Goal: Find specific page/section: Find specific page/section

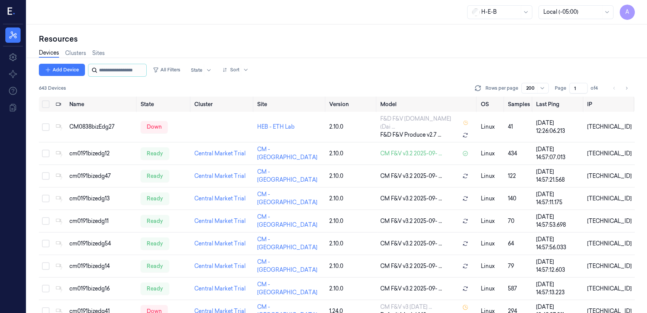
click at [102, 69] on input "string" at bounding box center [122, 70] width 46 height 12
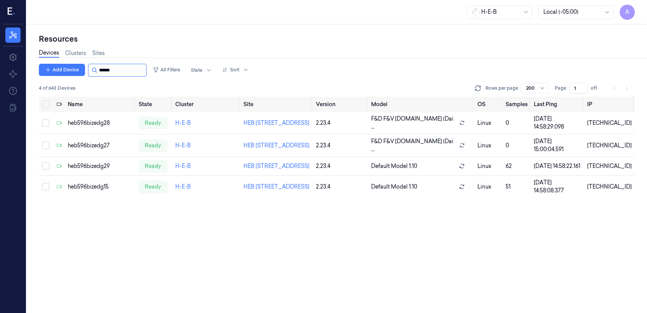
drag, startPoint x: 120, startPoint y: 68, endPoint x: 108, endPoint y: 70, distance: 12.0
click at [108, 70] on input "string" at bounding box center [122, 70] width 46 height 12
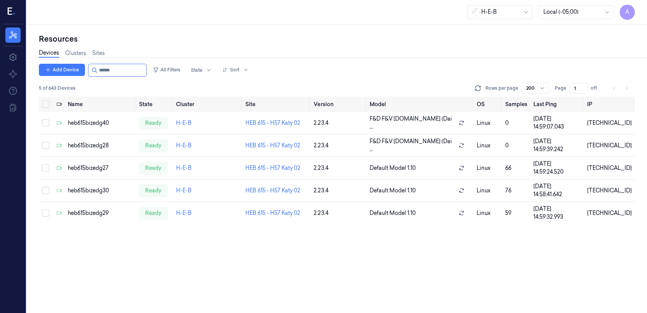
type input "******"
drag, startPoint x: 131, startPoint y: 69, endPoint x: 106, endPoint y: 69, distance: 24.8
click at [106, 69] on input "string" at bounding box center [122, 70] width 46 height 12
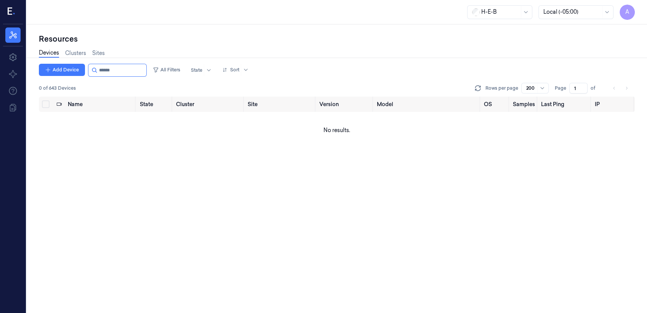
type input "******"
drag, startPoint x: 131, startPoint y: 69, endPoint x: 43, endPoint y: 65, distance: 88.2
click at [43, 65] on div "Add Device All Filters State Sort" at bounding box center [145, 70] width 213 height 13
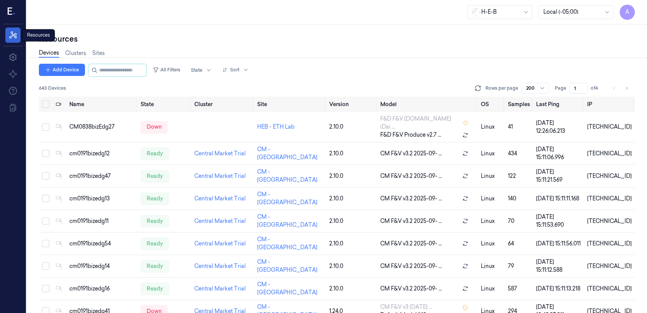
click at [9, 31] on link "Resources" at bounding box center [12, 34] width 15 height 15
click at [9, 8] on icon at bounding box center [10, 11] width 5 height 7
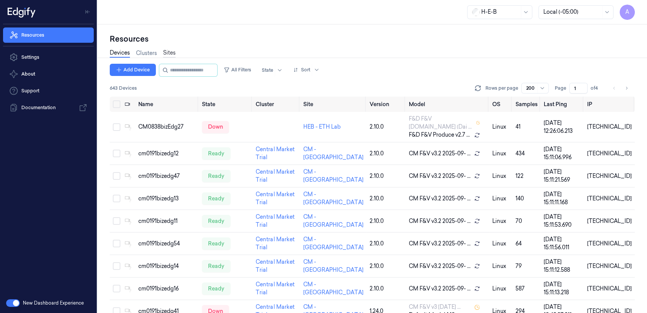
click at [165, 54] on link "Sites" at bounding box center [169, 53] width 13 height 9
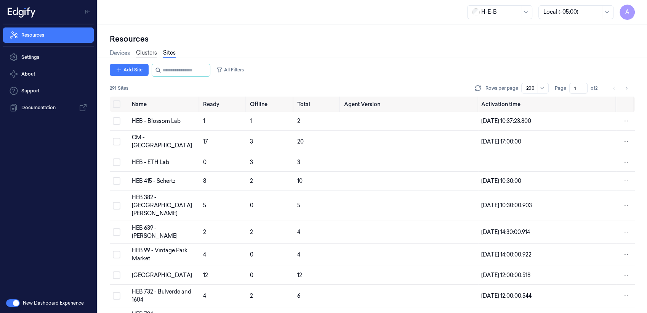
click at [152, 51] on link "Clusters" at bounding box center [146, 53] width 21 height 9
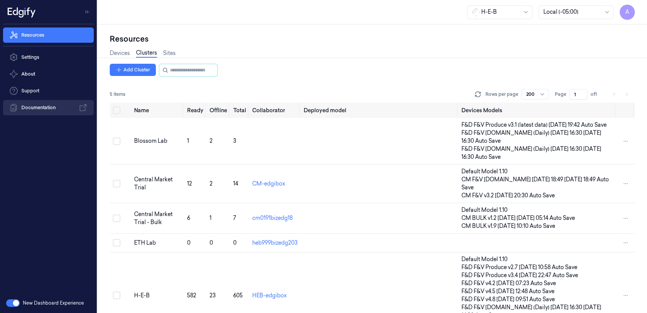
click at [31, 105] on link "Documentation" at bounding box center [48, 107] width 91 height 15
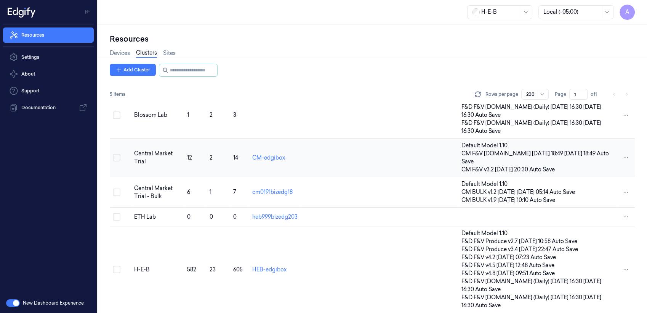
scroll to position [39, 0]
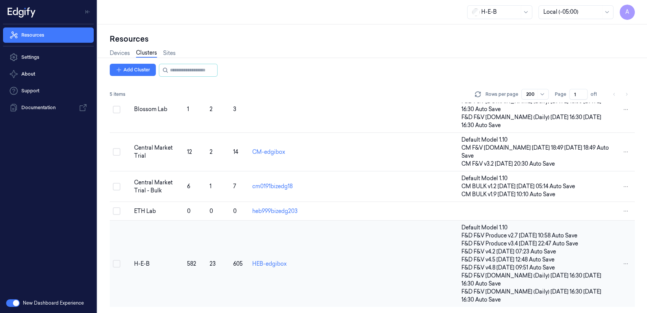
click at [118, 265] on button "Select row" at bounding box center [117, 264] width 8 height 8
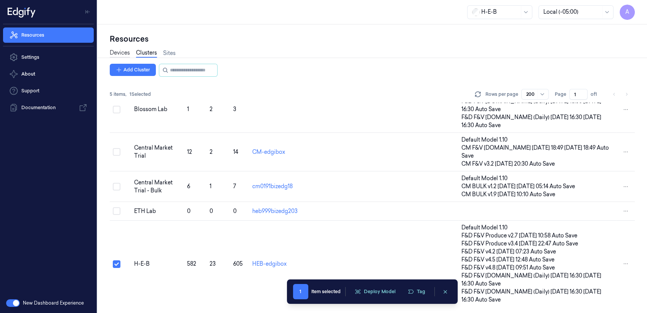
click at [125, 53] on link "Devices" at bounding box center [120, 53] width 20 height 9
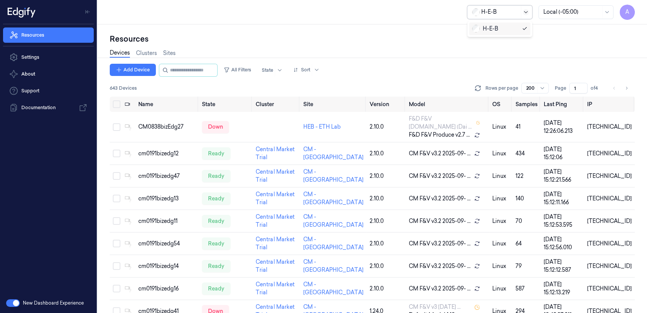
click at [523, 11] on icon at bounding box center [526, 12] width 6 height 6
click at [489, 29] on div "H-E-B" at bounding box center [485, 29] width 26 height 8
click at [88, 11] on icon "Toggle Navigation" at bounding box center [88, 12] width 2 height 3
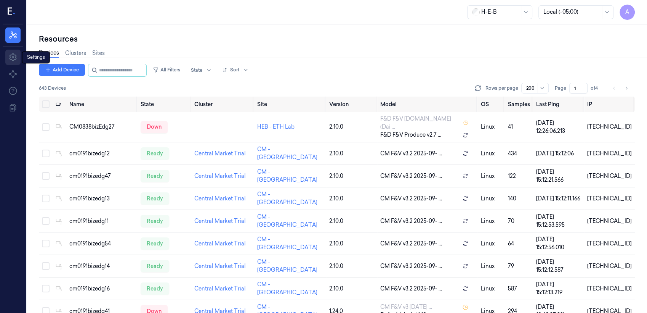
click at [15, 54] on icon at bounding box center [12, 57] width 9 height 9
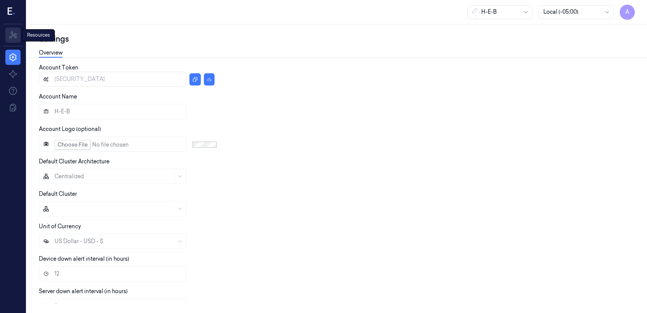
click at [10, 32] on icon at bounding box center [12, 35] width 9 height 9
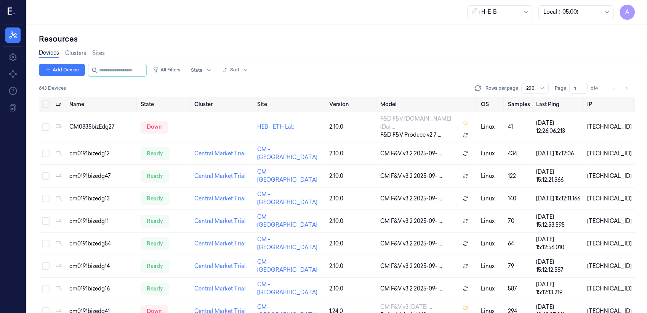
click at [6, 10] on div "A" at bounding box center [13, 12] width 20 height 24
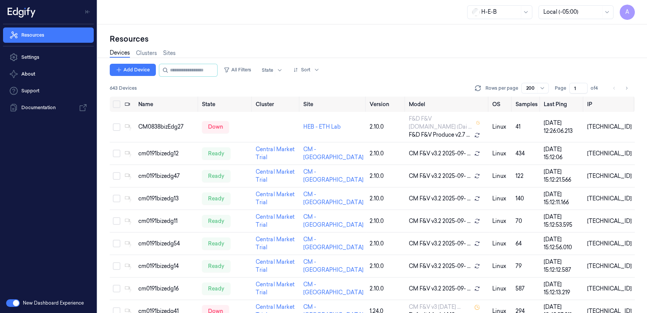
click at [48, 301] on div "New Dashboard Experience" at bounding box center [48, 303] width 97 height 20
click at [31, 304] on div "New Dashboard Experience" at bounding box center [48, 303] width 97 height 20
click at [633, 11] on span "A" at bounding box center [627, 12] width 15 height 15
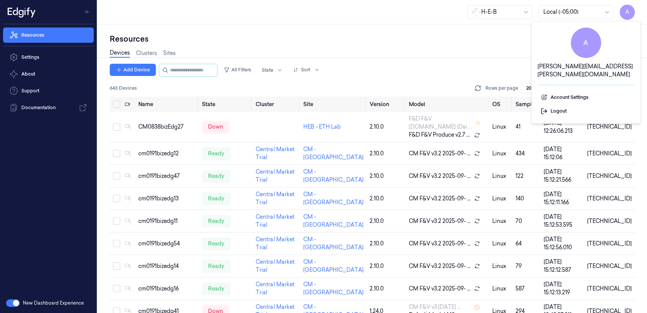
click at [299, 12] on div "H-E-B Local (-05:00) A" at bounding box center [373, 12] width 550 height 24
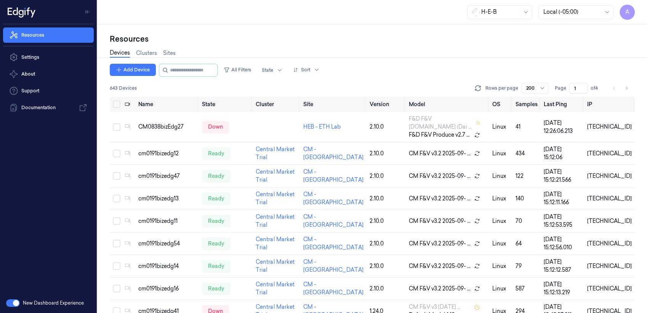
click at [84, 11] on button "Toggle Navigation" at bounding box center [88, 12] width 12 height 12
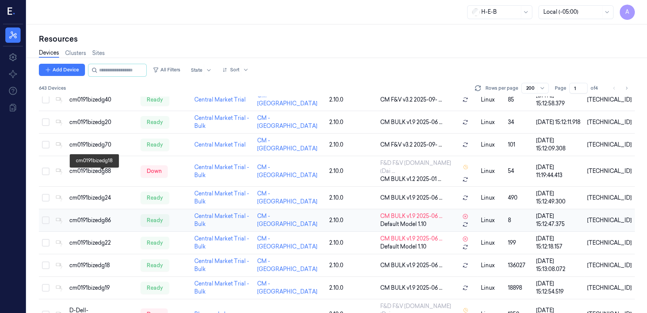
scroll to position [381, 0]
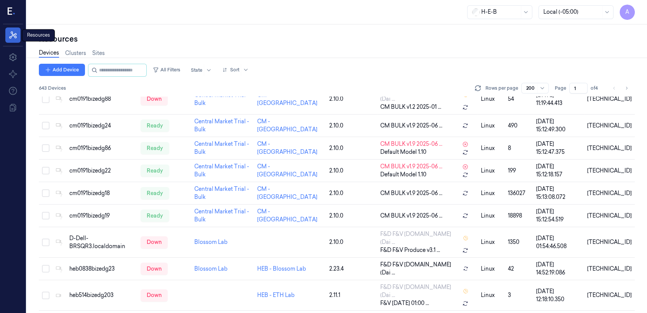
click at [8, 35] on icon at bounding box center [12, 35] width 9 height 9
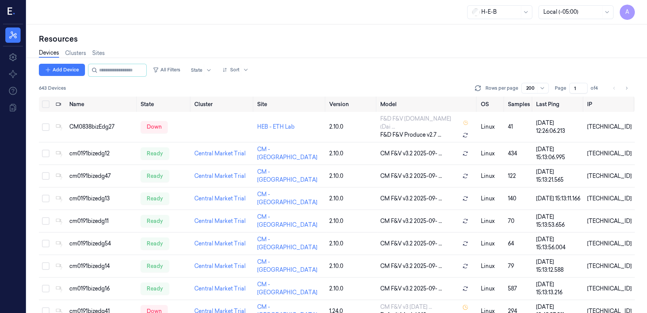
click at [12, 8] on icon at bounding box center [12, 11] width 8 height 11
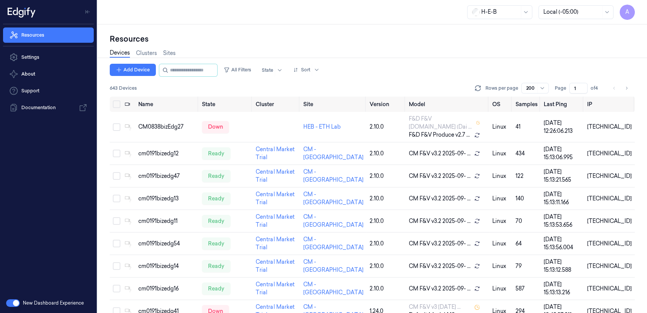
click at [13, 302] on button "button" at bounding box center [13, 303] width 14 height 8
click at [34, 56] on link "Settings" at bounding box center [48, 57] width 91 height 15
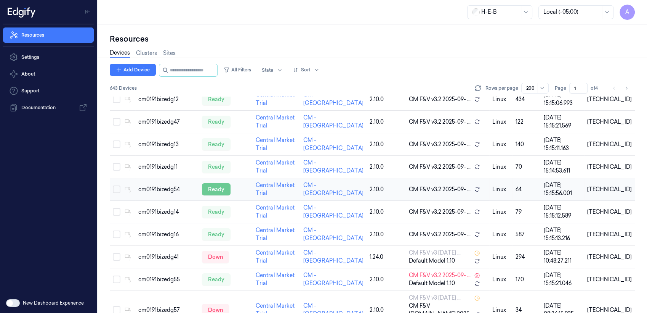
scroll to position [169, 0]
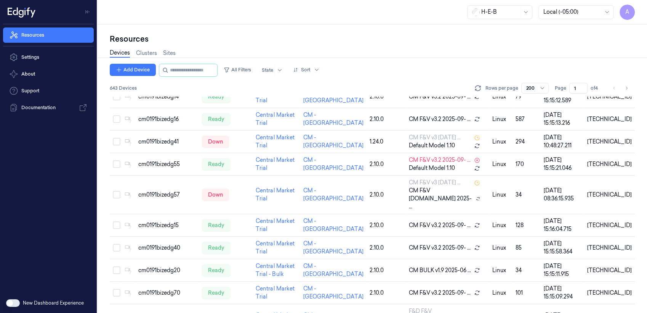
click at [8, 305] on button "button" at bounding box center [13, 303] width 14 height 8
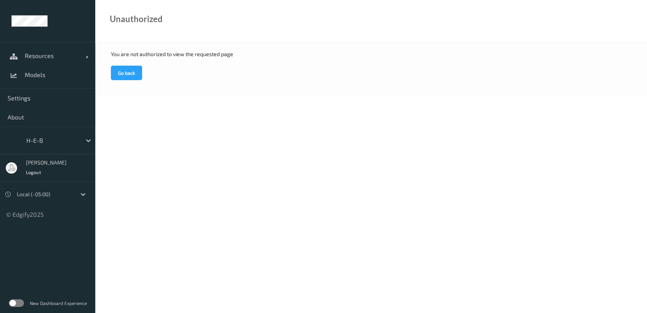
click at [18, 304] on label at bounding box center [16, 303] width 15 height 8
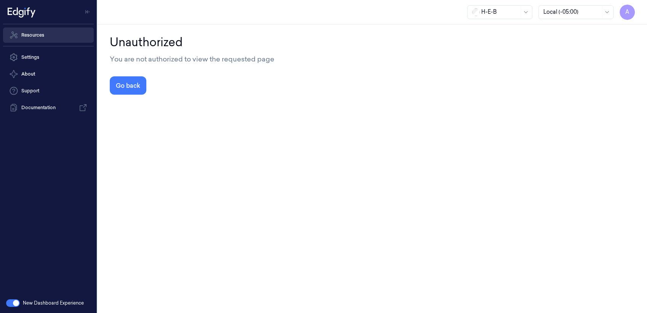
click at [36, 34] on link "Resources" at bounding box center [48, 34] width 91 height 15
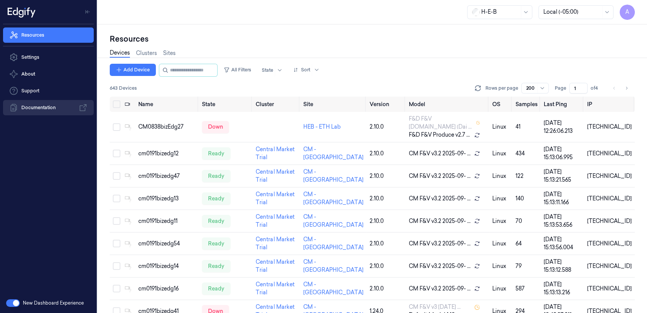
click at [80, 107] on icon at bounding box center [83, 107] width 9 height 9
click at [170, 51] on link "Sites" at bounding box center [169, 53] width 13 height 9
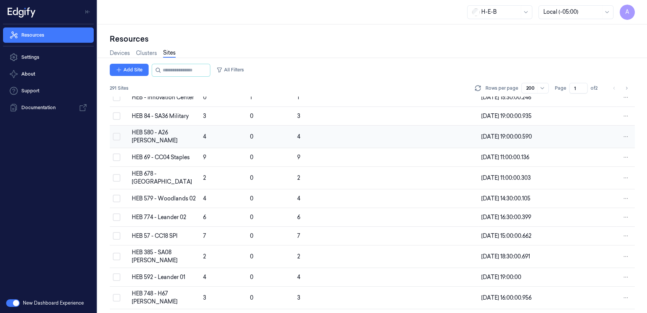
scroll to position [847, 0]
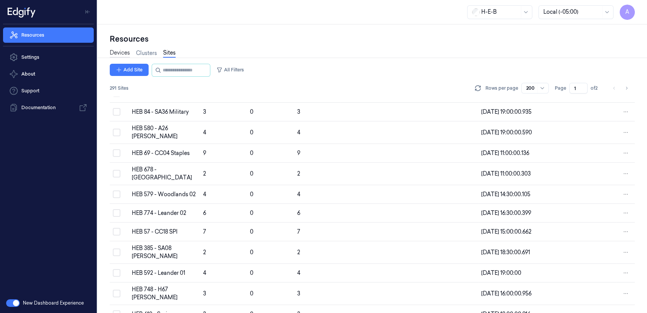
click at [111, 54] on link "Devices" at bounding box center [120, 53] width 20 height 9
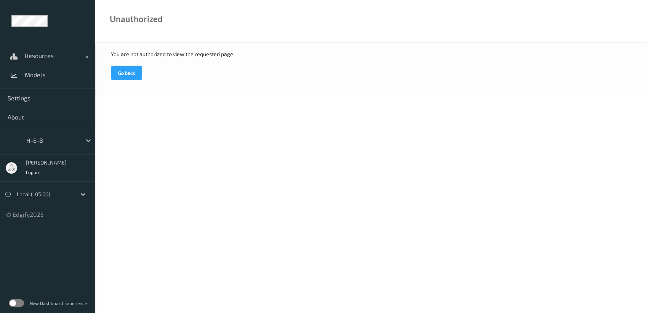
click at [16, 303] on label at bounding box center [16, 303] width 15 height 8
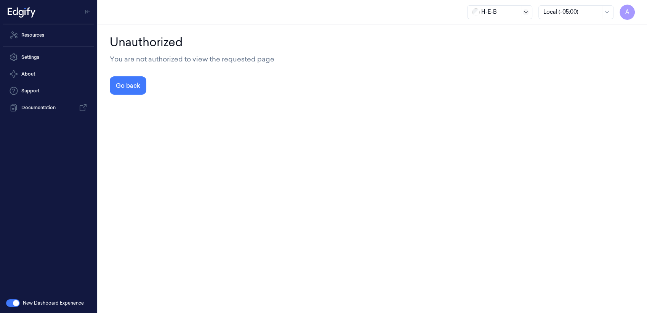
click at [525, 14] on icon at bounding box center [526, 12] width 6 height 6
click at [586, 14] on div at bounding box center [572, 12] width 57 height 8
click at [551, 39] on div "Local (-05:00)" at bounding box center [561, 41] width 35 height 8
click at [630, 11] on span "A" at bounding box center [627, 12] width 15 height 15
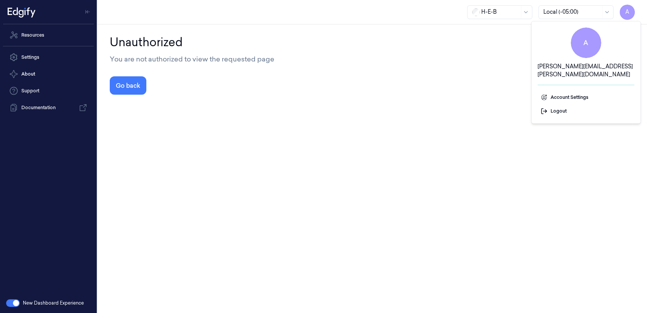
drag, startPoint x: 271, startPoint y: 150, endPoint x: 269, endPoint y: 146, distance: 4.3
click at [271, 149] on div "Unauthorized You are not authorized to view the requested page Go back" at bounding box center [373, 168] width 550 height 288
